Goal: Ask a question

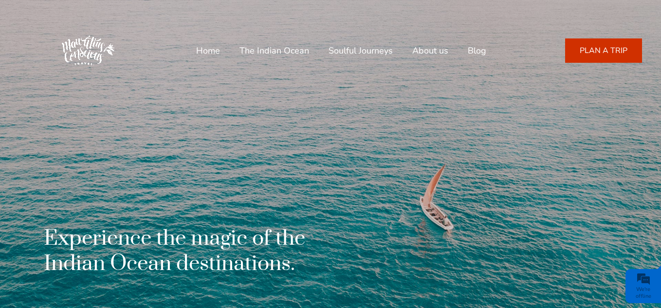
click at [422, 53] on link "About us" at bounding box center [430, 50] width 36 height 23
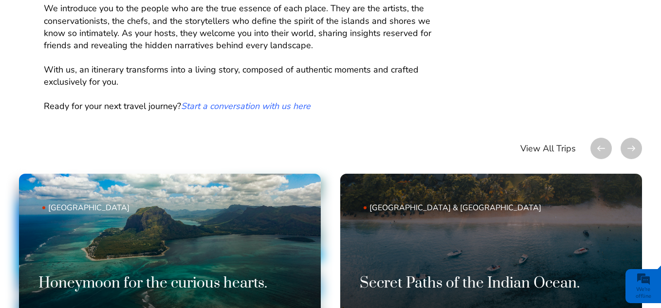
scroll to position [487, 0]
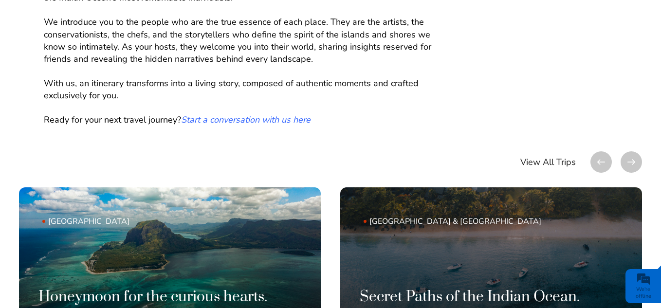
click at [253, 124] on em "Start a conversation with us here" at bounding box center [246, 120] width 130 height 12
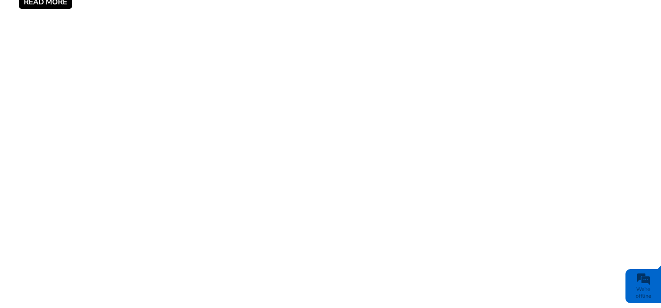
scroll to position [536, 0]
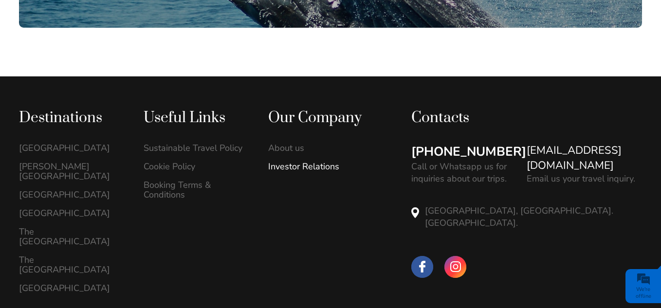
click at [302, 162] on link "Investor Relations" at bounding box center [320, 167] width 104 height 10
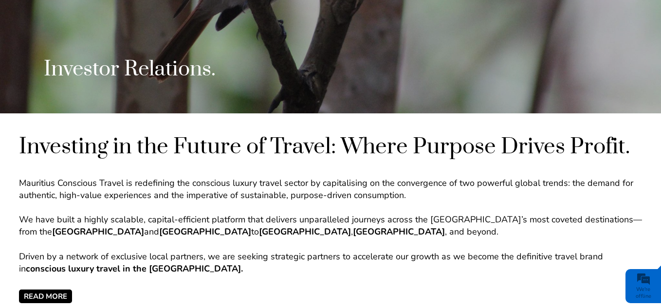
click at [47, 295] on span "READ MORE" at bounding box center [45, 297] width 53 height 14
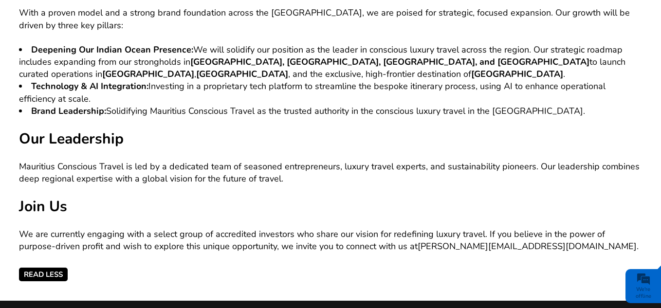
scroll to position [1022, 0]
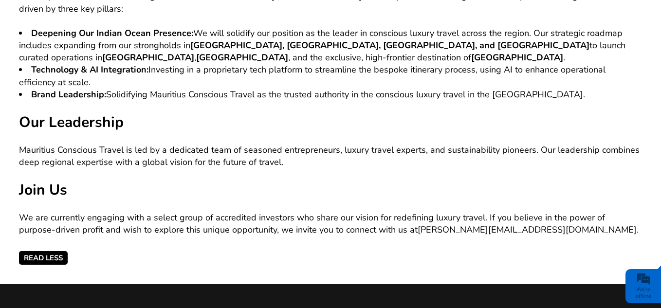
click at [439, 224] on link "gerald@mauritiusconscious.com" at bounding box center [527, 230] width 219 height 12
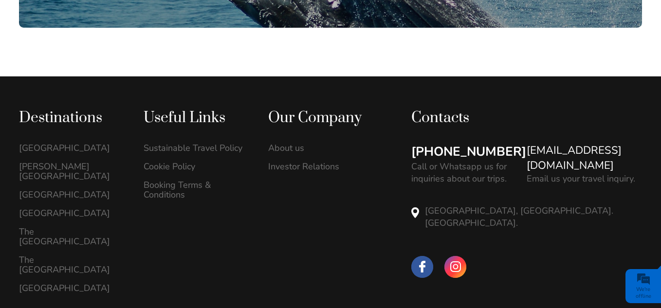
click at [641, 291] on div "We're offline" at bounding box center [643, 293] width 31 height 14
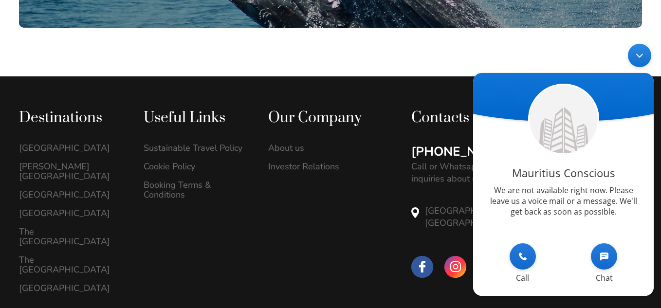
click at [601, 259] on em "Chat" at bounding box center [604, 256] width 26 height 26
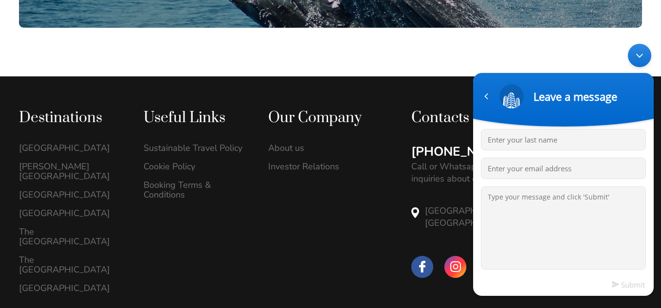
click at [547, 141] on input "Enter your last name" at bounding box center [563, 139] width 165 height 21
type input "Jugtah"
click at [574, 167] on input "Enter your email address" at bounding box center [563, 167] width 165 height 21
type input "yadav15_@hotmail.com"
click at [546, 199] on textarea "Type your message and click 'Submit'" at bounding box center [563, 227] width 165 height 83
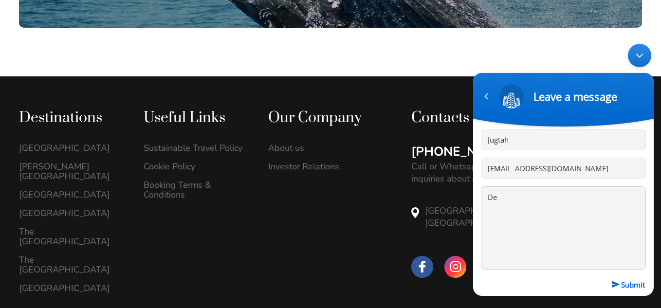
type textarea "D"
drag, startPoint x: 586, startPoint y: 169, endPoint x: 73, endPoint y: 172, distance: 513.7
click at [468, 172] on html "Leave a message Jugtah yadav15_@hotmail.com Submit Leave a message" at bounding box center [563, 169] width 190 height 262
drag, startPoint x: 197, startPoint y: 127, endPoint x: 193, endPoint y: 124, distance: 5.2
click at [468, 124] on html "Leave a message Jugtah Submit Leave a message" at bounding box center [563, 169] width 190 height 262
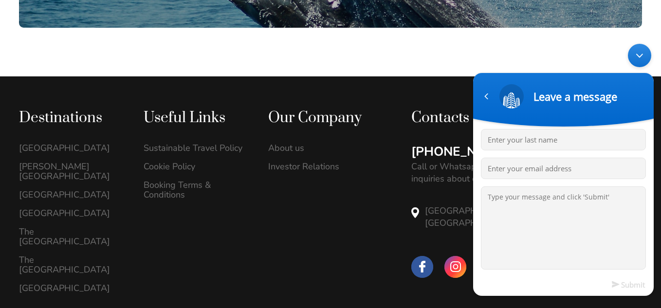
click at [301, 184] on div "Destinations Mauritius Island Rodrigues Island" at bounding box center [206, 205] width 374 height 193
click at [645, 54] on div "Minimize live chat window" at bounding box center [639, 54] width 23 height 23
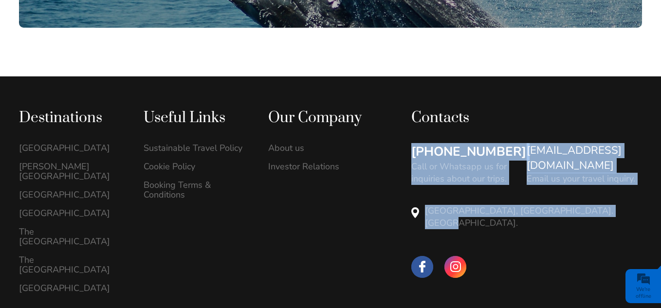
drag, startPoint x: 602, startPoint y: 163, endPoint x: 417, endPoint y: 157, distance: 184.6
click at [417, 157] on div "+23054889401 Call or Whatsapp us for inquiries about our trips. hello@mauritius…" at bounding box center [526, 199] width 231 height 113
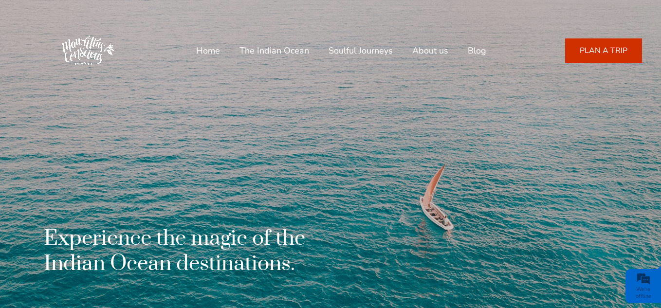
click at [278, 47] on link "The Indian Ocean" at bounding box center [275, 50] width 70 height 23
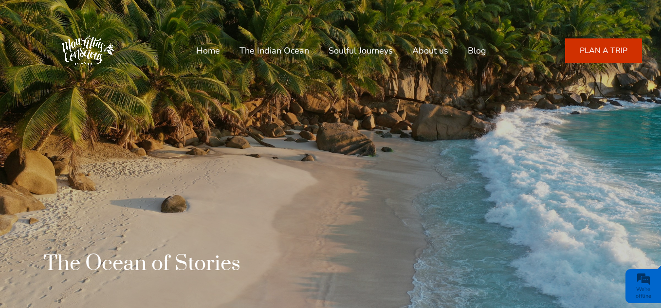
click at [361, 52] on link "Soulful Journeys" at bounding box center [361, 50] width 64 height 23
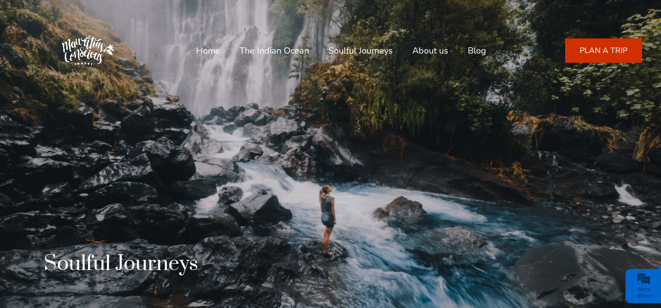
click at [476, 46] on link "Blog" at bounding box center [477, 50] width 19 height 23
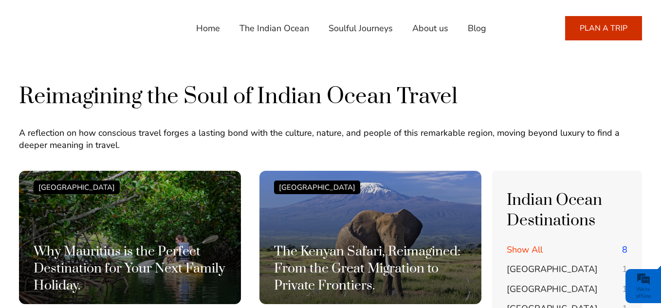
click at [434, 30] on link "About us" at bounding box center [430, 28] width 36 height 23
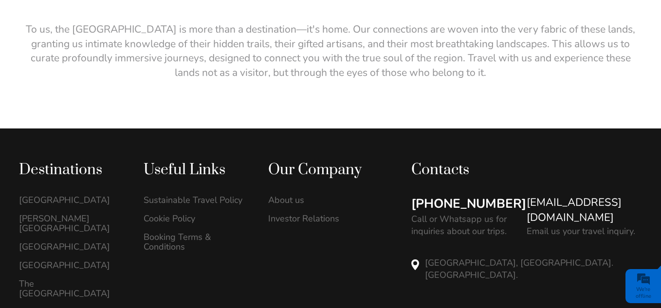
scroll to position [1976, 0]
